Goal: Task Accomplishment & Management: Use online tool/utility

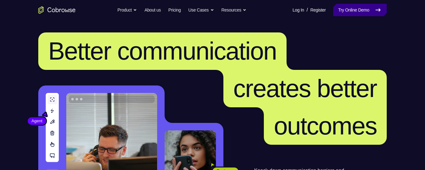
click at [362, 12] on link "Try Online Demo" at bounding box center [360, 10] width 54 height 12
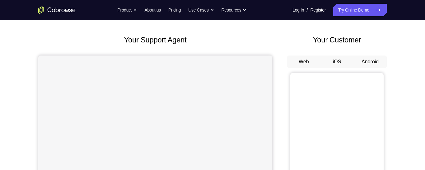
click at [367, 64] on button "Android" at bounding box center [370, 61] width 33 height 12
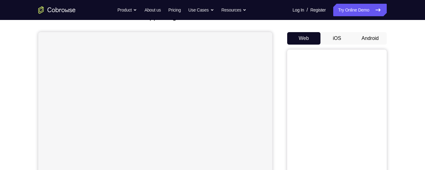
scroll to position [49, 0]
click at [374, 40] on button "Android" at bounding box center [370, 38] width 33 height 12
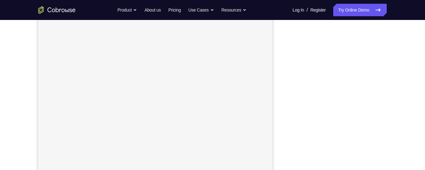
scroll to position [105, 0]
